Goal: Task Accomplishment & Management: Use online tool/utility

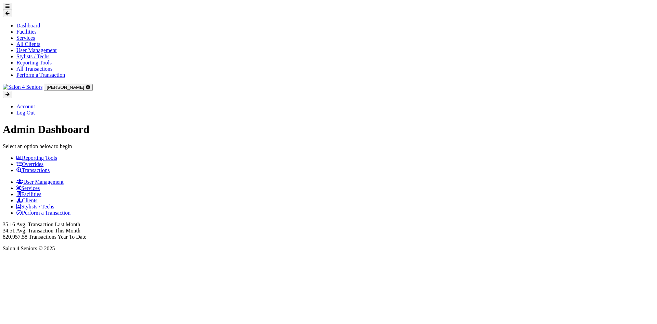
click at [12, 10] on button at bounding box center [8, 6] width 10 height 7
click at [50, 167] on link "Transactions" at bounding box center [32, 170] width 33 height 6
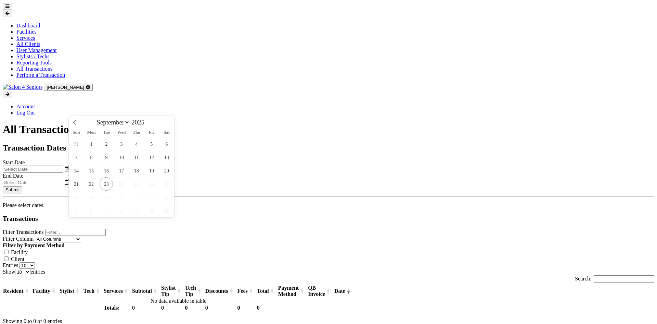
click at [63, 165] on input "text" at bounding box center [33, 168] width 61 height 7
click at [110, 186] on span "23" at bounding box center [106, 183] width 13 height 13
type input "[DATE]"
click at [63, 179] on input "text" at bounding box center [33, 182] width 61 height 7
click at [348, 182] on span "23" at bounding box center [350, 183] width 13 height 13
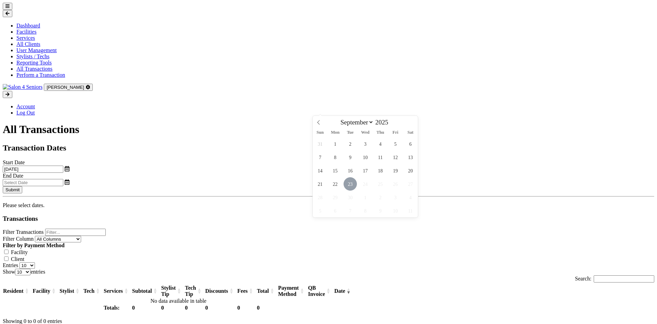
type input "[DATE]"
click at [22, 186] on button "Submit" at bounding box center [13, 189] width 20 height 7
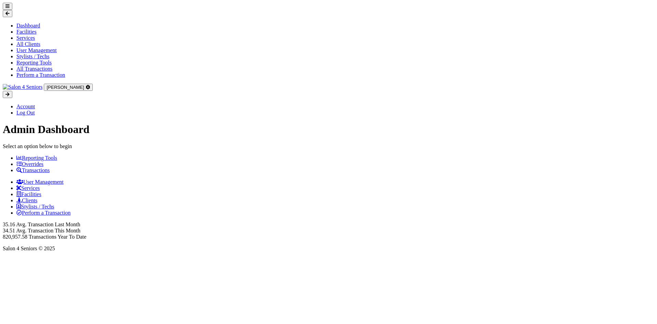
click at [50, 167] on link "Transactions" at bounding box center [32, 170] width 33 height 6
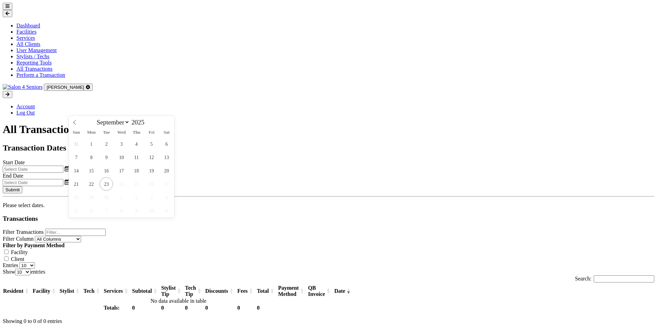
click at [63, 165] on input "text" at bounding box center [33, 168] width 61 height 7
click at [112, 186] on span "23" at bounding box center [106, 183] width 13 height 13
type input "09/23/2025"
click at [379, 113] on body "Dashboard Facilities Services All Clients User Management Stylists / Techs Repo…" at bounding box center [329, 186] width 652 height 366
click at [351, 182] on span "23" at bounding box center [350, 183] width 13 height 13
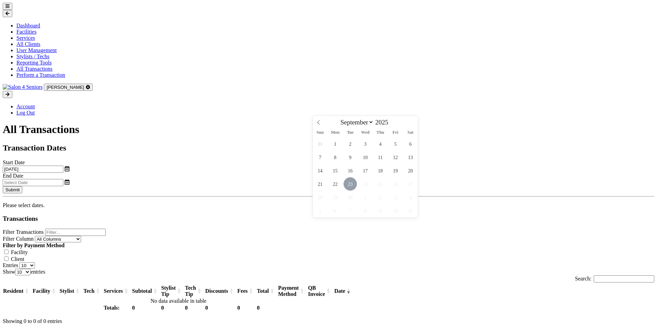
type input "09/23/2025"
click at [22, 186] on button "Submit" at bounding box center [13, 189] width 20 height 7
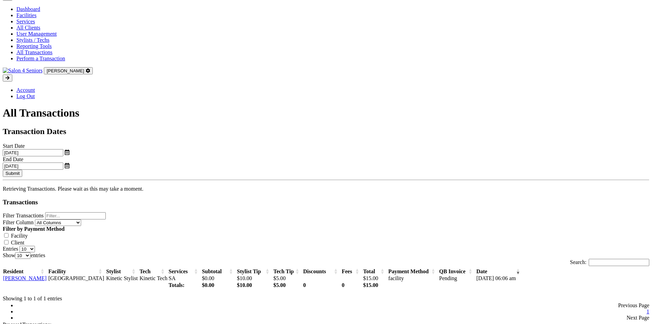
scroll to position [25, 0]
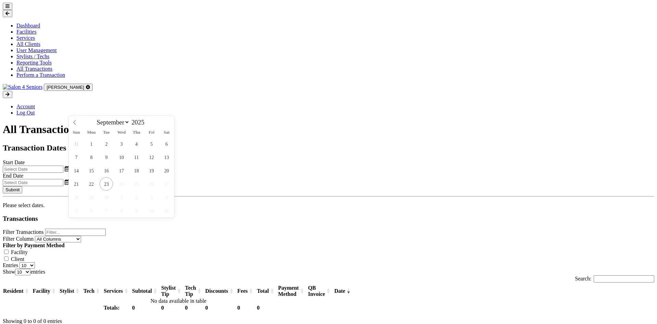
click at [63, 165] on input "text" at bounding box center [33, 168] width 61 height 7
click at [105, 182] on span "23" at bounding box center [106, 183] width 13 height 13
type input "[DATE]"
click at [63, 179] on input "text" at bounding box center [33, 182] width 61 height 7
click at [353, 182] on span "23" at bounding box center [350, 183] width 13 height 13
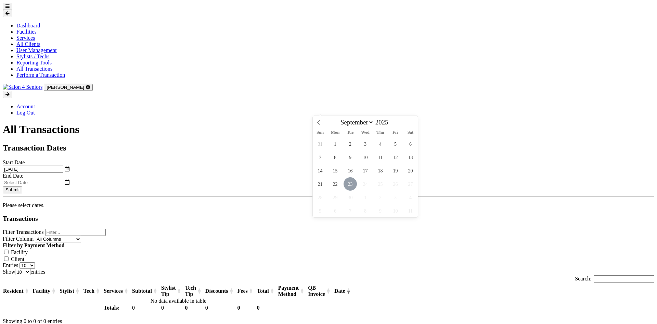
type input "[DATE]"
click at [22, 186] on button "Submit" at bounding box center [13, 189] width 20 height 7
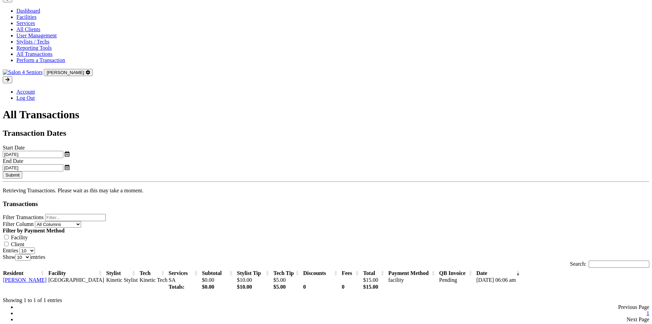
scroll to position [22, 0]
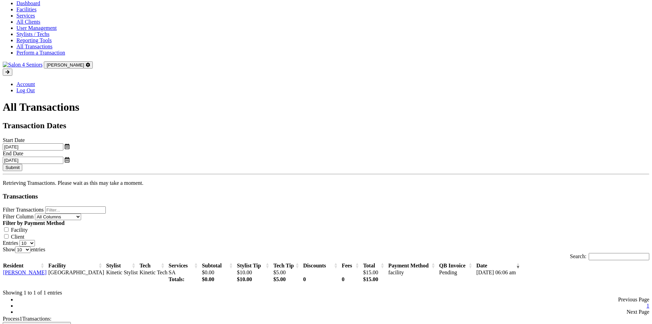
click at [71, 322] on button "Generate QuickBooks Invoices" at bounding box center [37, 325] width 68 height 7
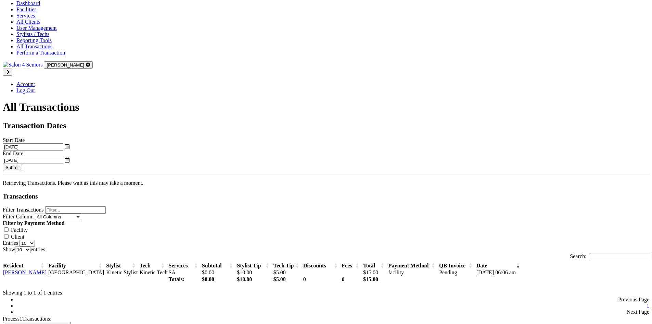
click at [22, 164] on button "Submit" at bounding box center [13, 167] width 20 height 7
